Goal: Ask a question

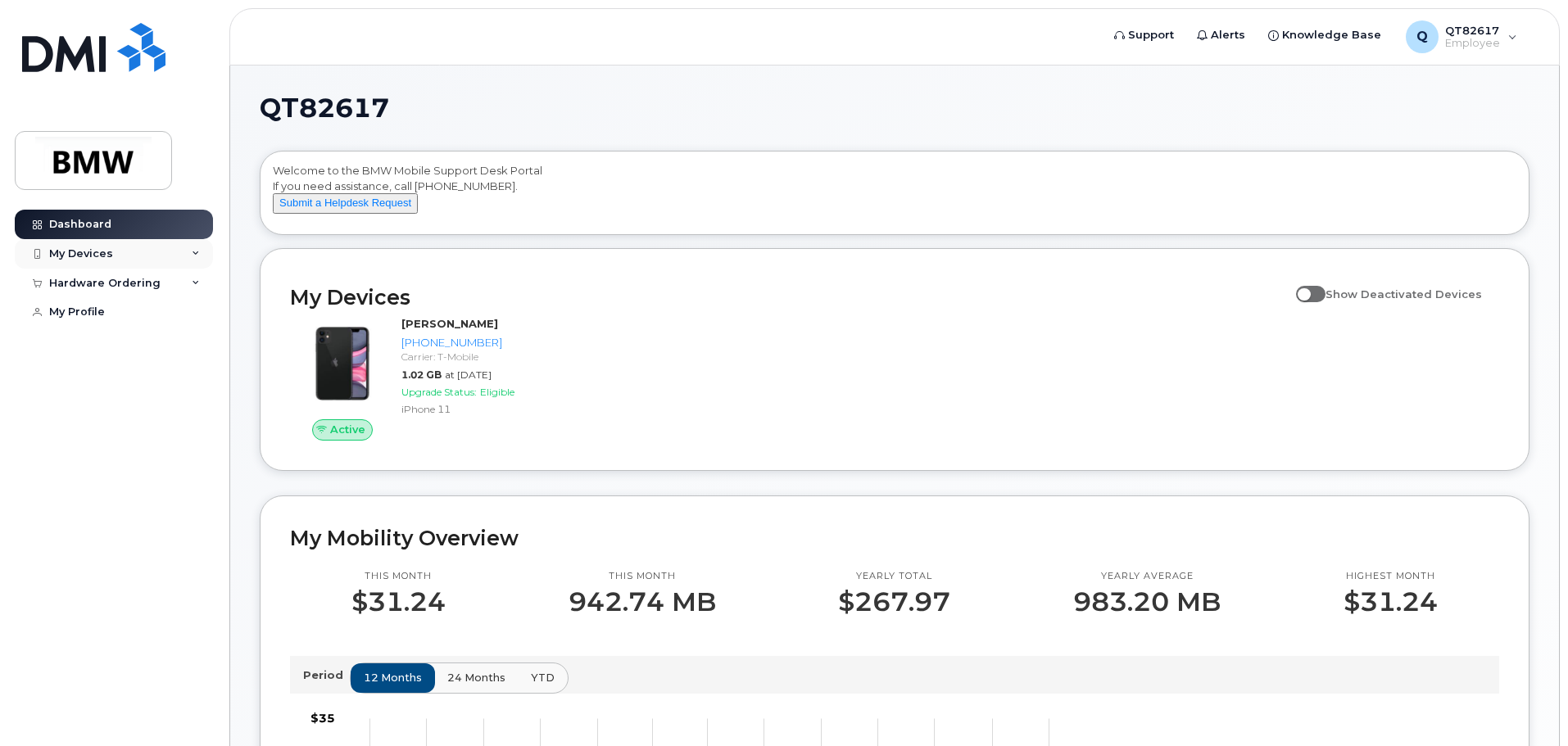
click at [115, 254] on div "My Devices" at bounding box center [114, 253] width 198 height 29
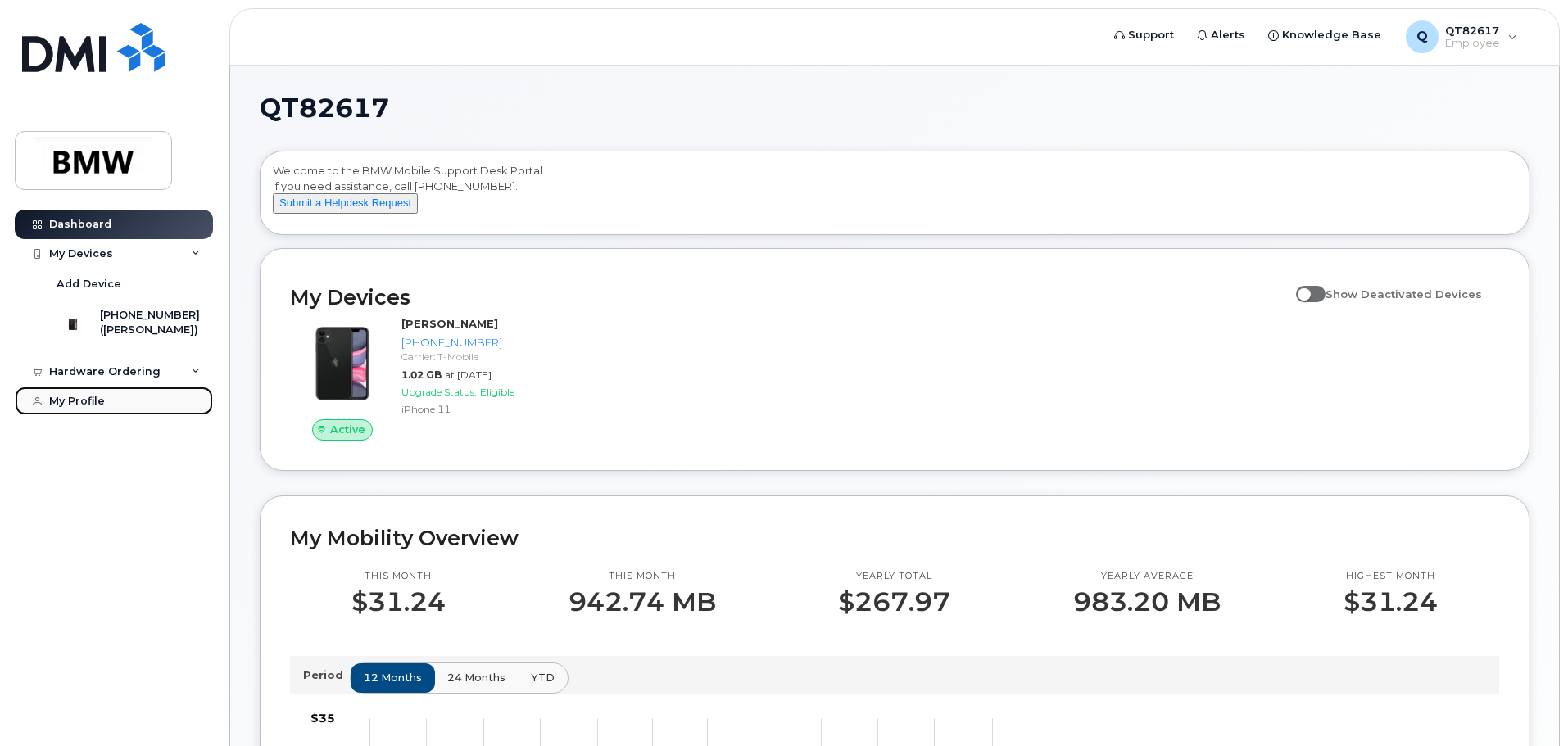
click at [91, 408] on div "My Profile" at bounding box center [77, 401] width 56 height 13
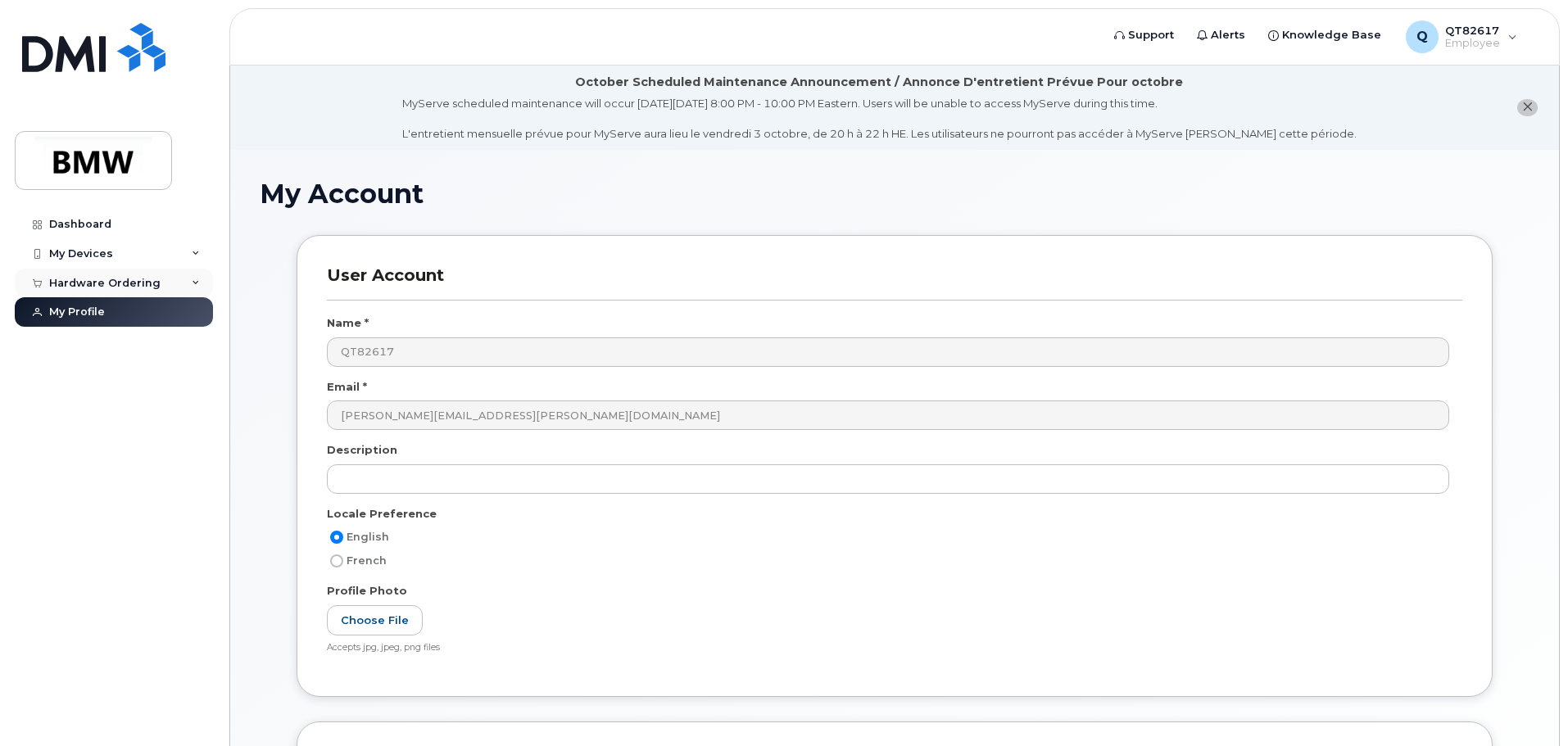
click at [90, 281] on div "Hardware Ordering" at bounding box center [104, 283] width 111 height 13
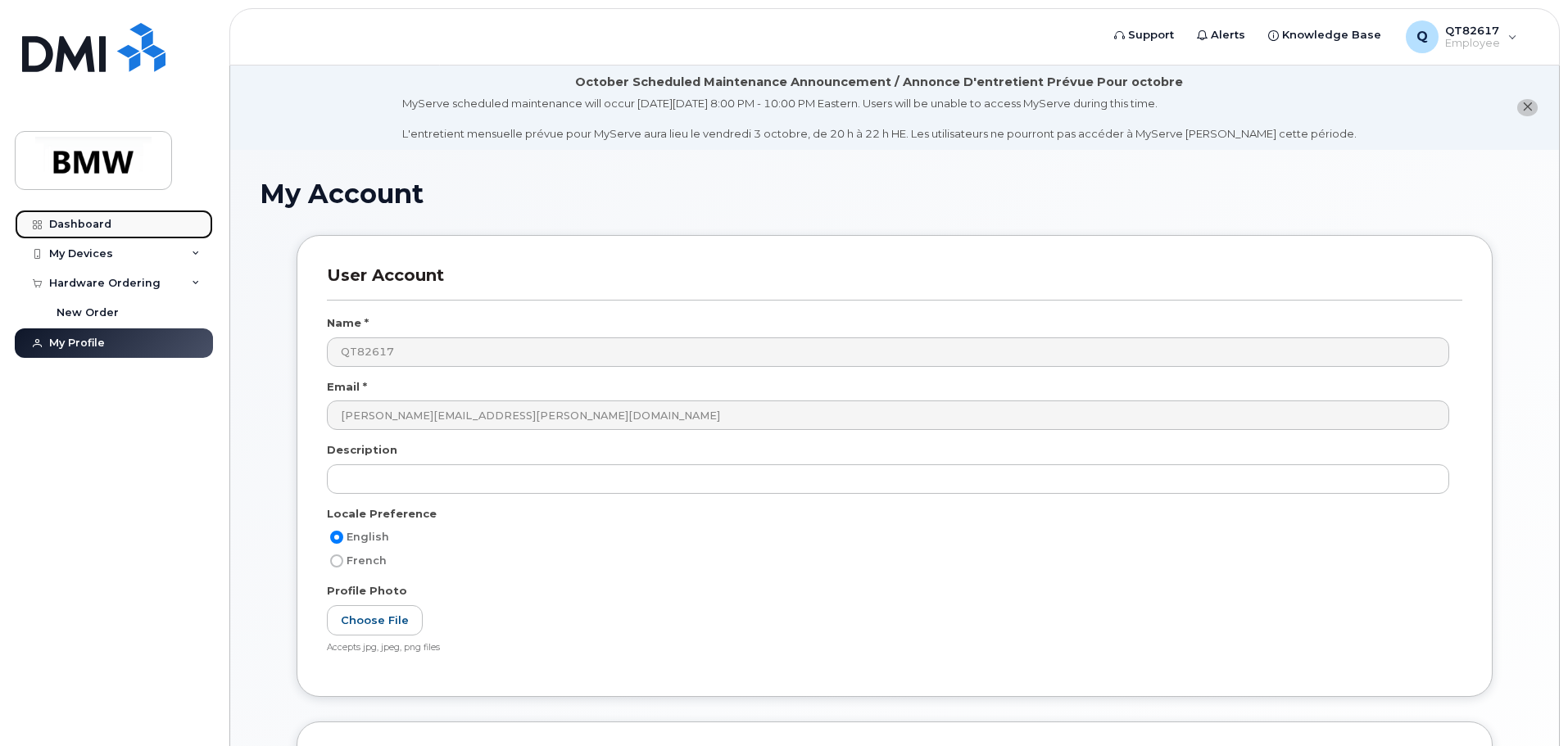
click at [81, 220] on div "Dashboard" at bounding box center [80, 224] width 62 height 13
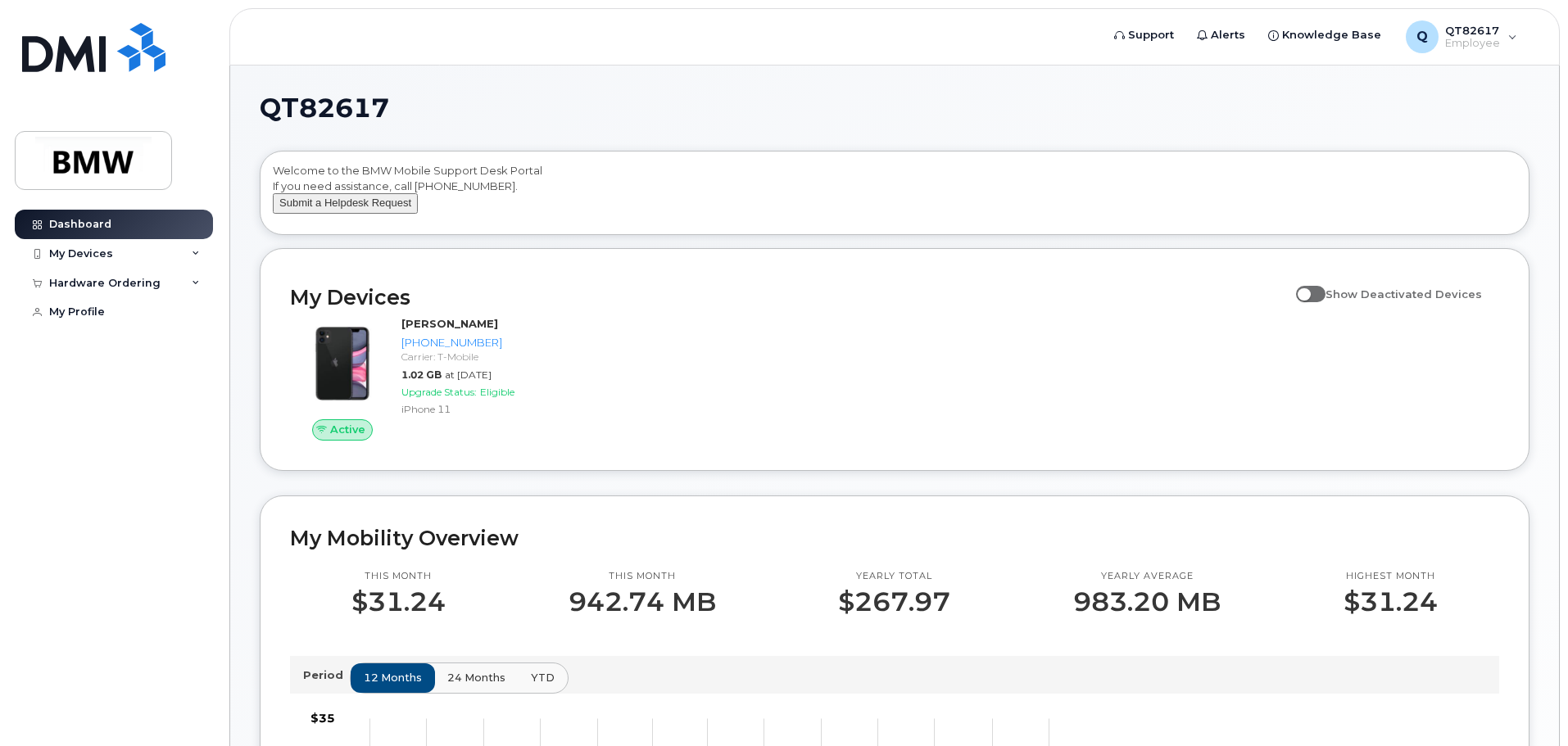
drag, startPoint x: 328, startPoint y: 221, endPoint x: 392, endPoint y: 224, distance: 63.1
click at [328, 214] on button "Submit a Helpdesk Request" at bounding box center [345, 203] width 145 height 20
